Goal: Find specific page/section: Find specific page/section

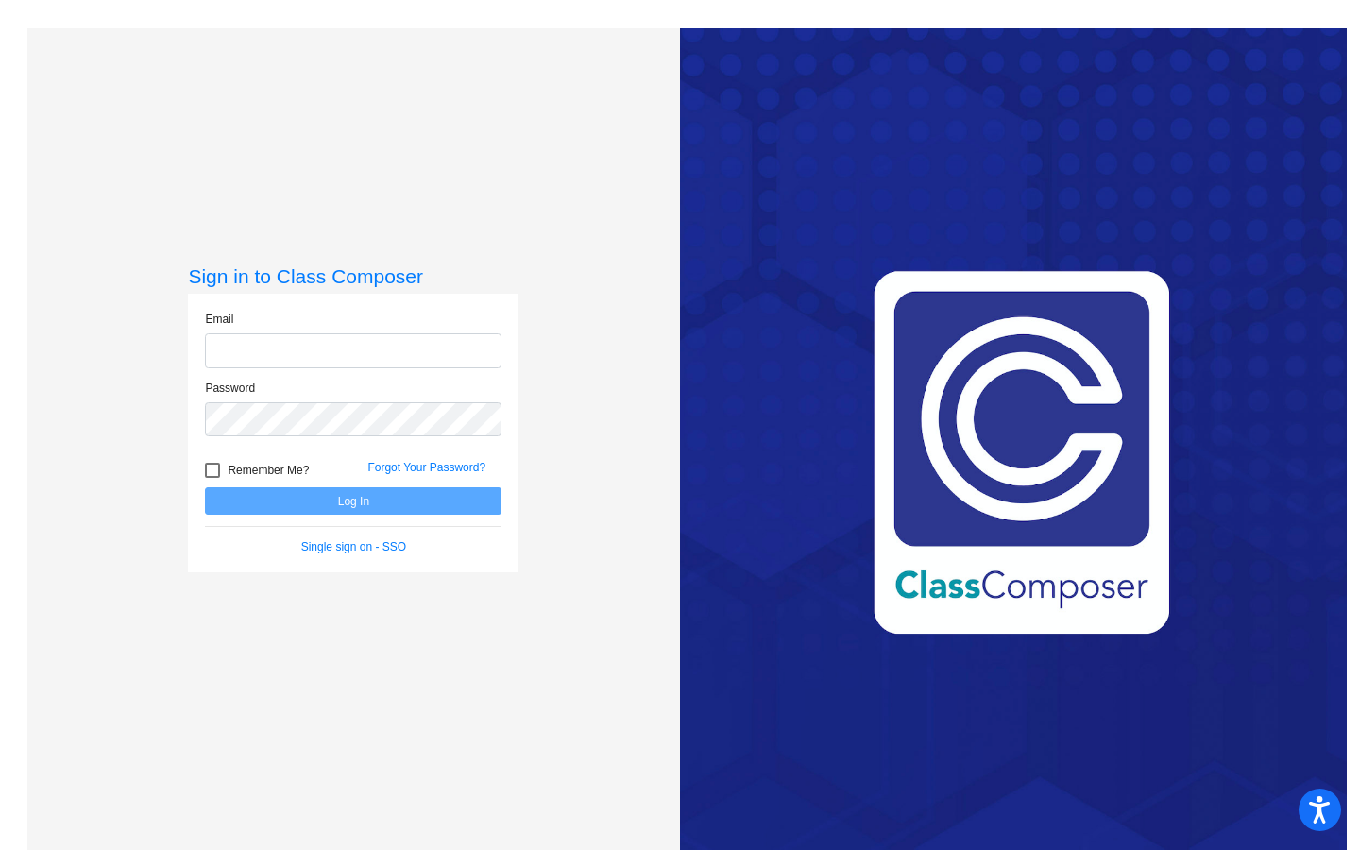
click at [339, 360] on input "email" at bounding box center [353, 350] width 297 height 35
type input "[EMAIL_ADDRESS][DOMAIN_NAME]"
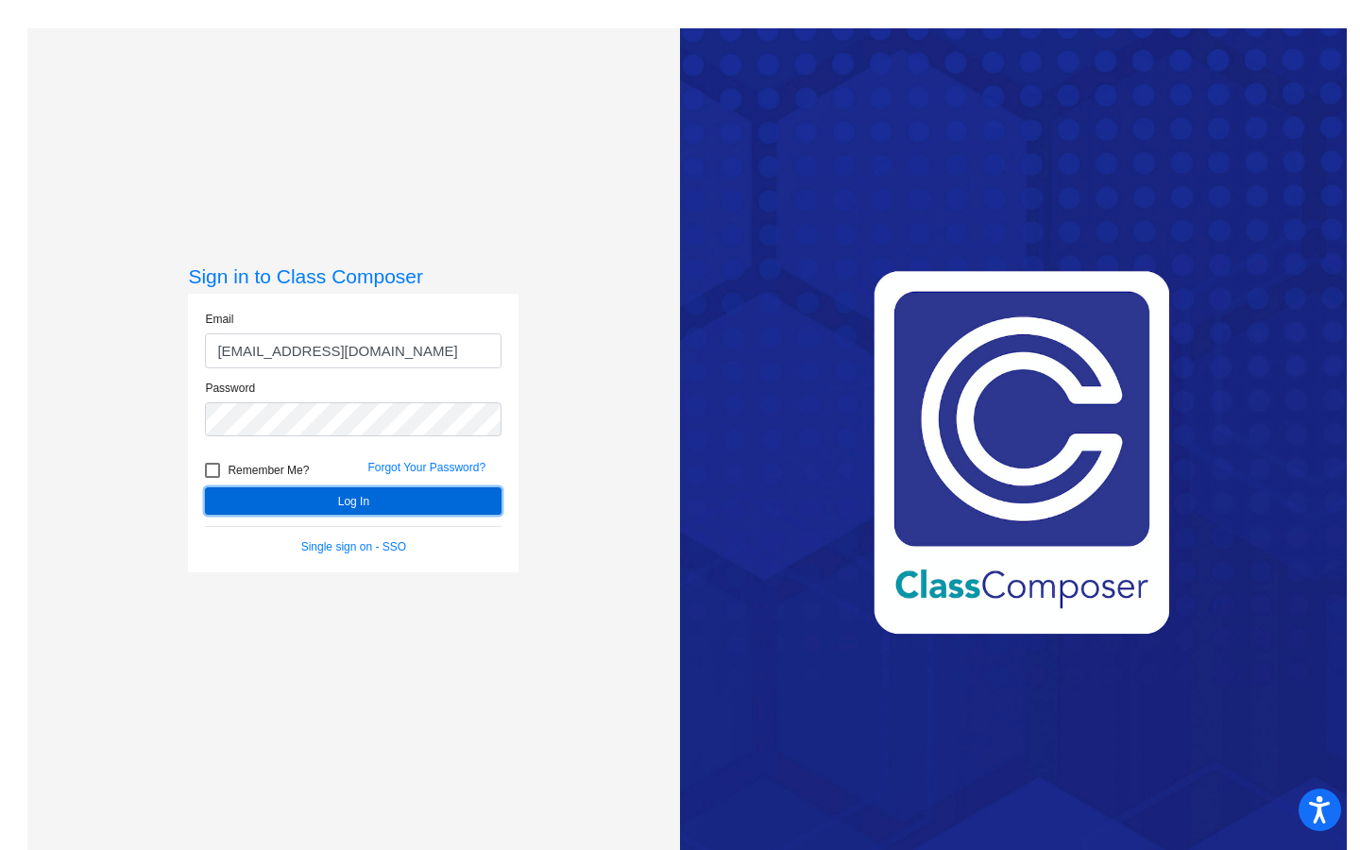
click at [381, 506] on button "Log In" at bounding box center [353, 500] width 297 height 27
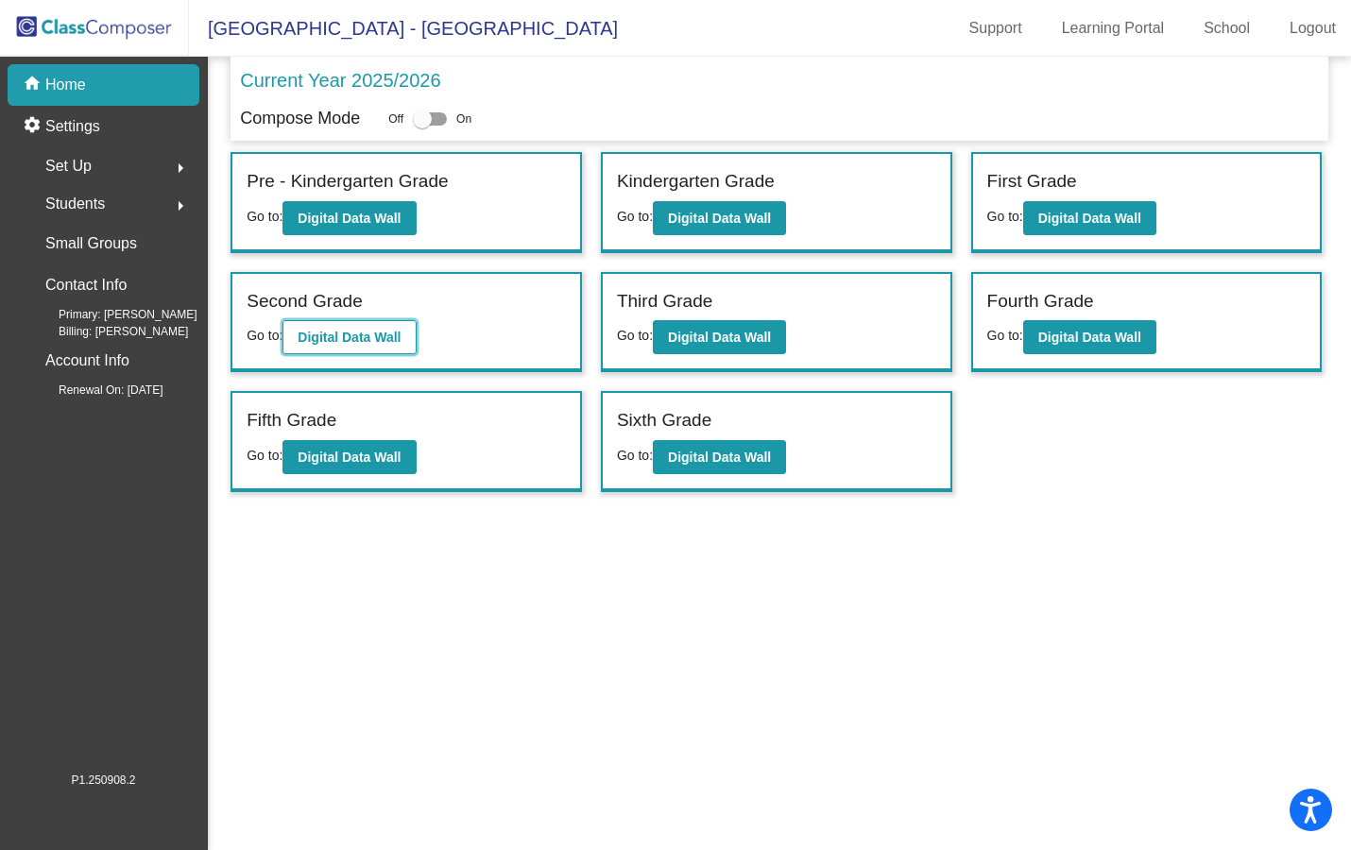
click at [359, 340] on b "Digital Data Wall" at bounding box center [349, 337] width 103 height 15
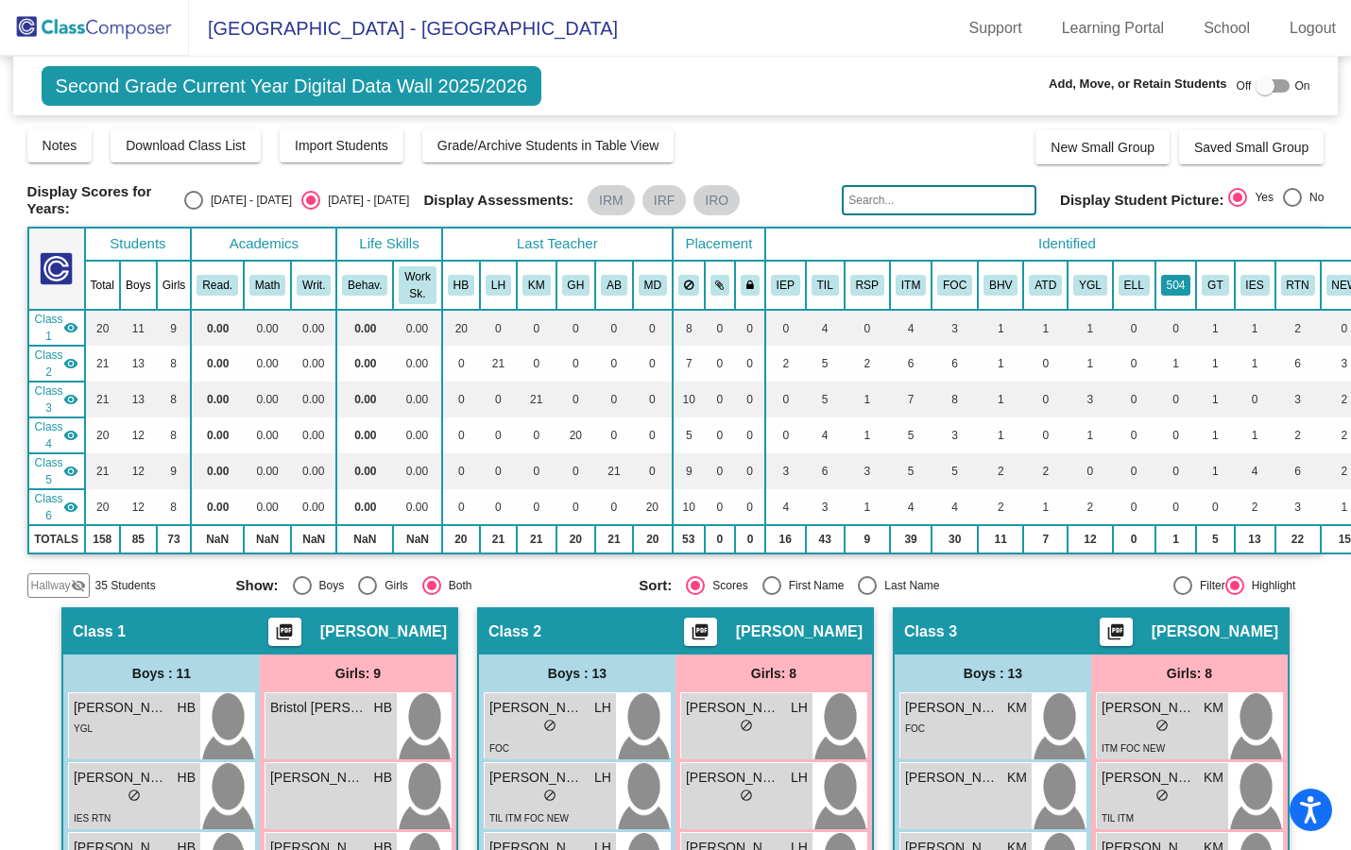
click at [1170, 281] on button "504" at bounding box center [1176, 285] width 30 height 21
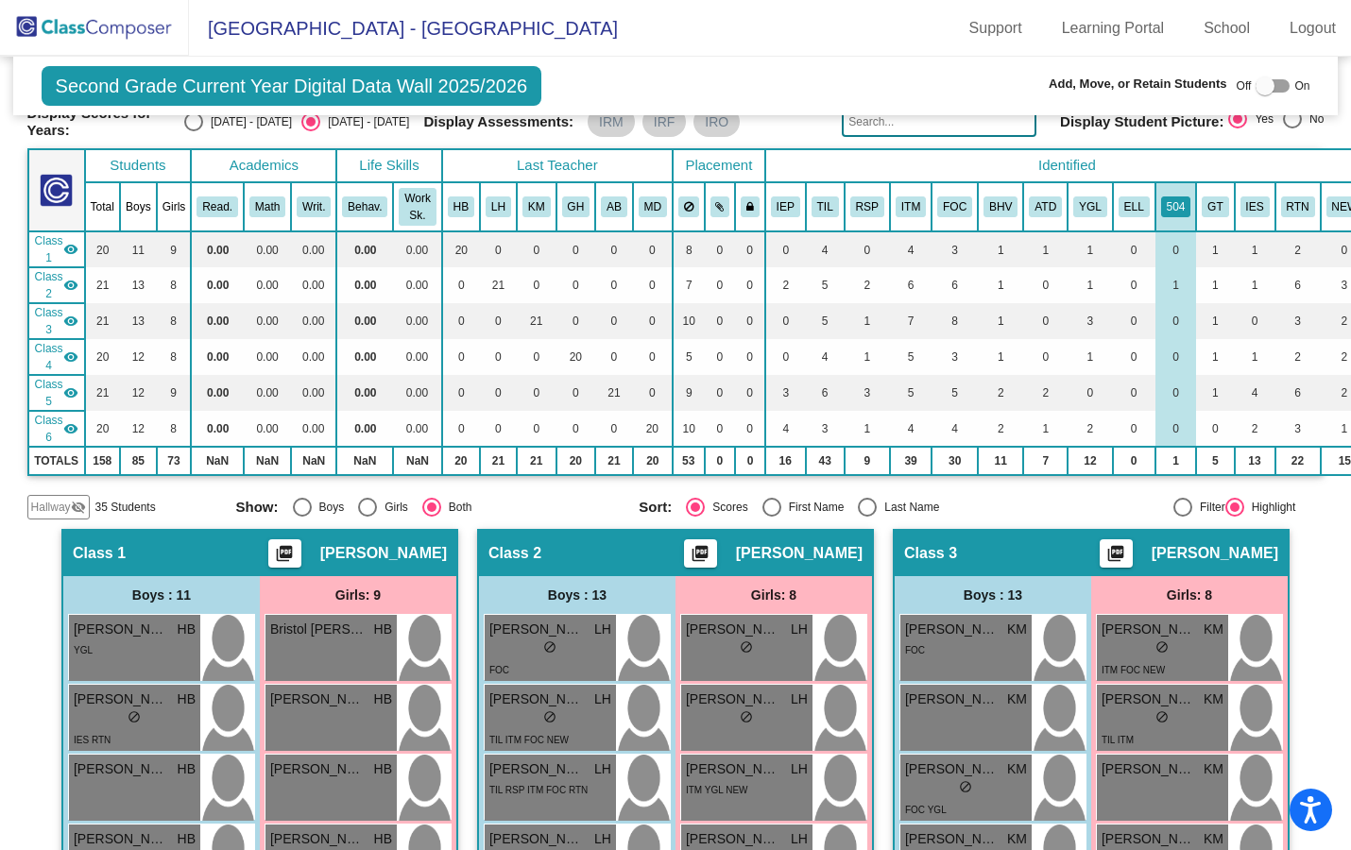
scroll to position [41, 0]
